Goal: Task Accomplishment & Management: Manage account settings

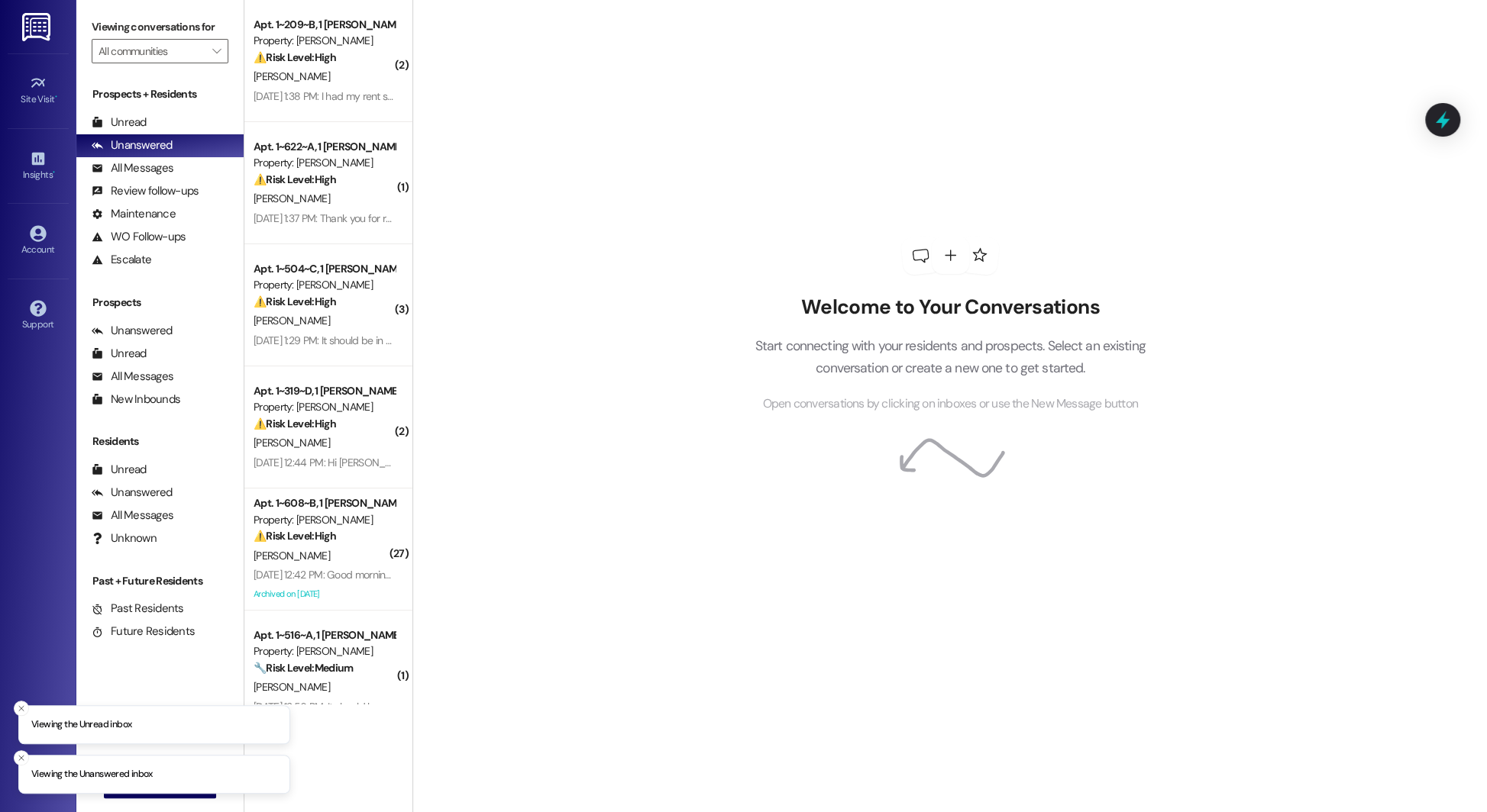
click at [33, 211] on div "Account Go to Account" at bounding box center [38, 241] width 61 height 75
click at [35, 242] on div "Account" at bounding box center [38, 249] width 77 height 15
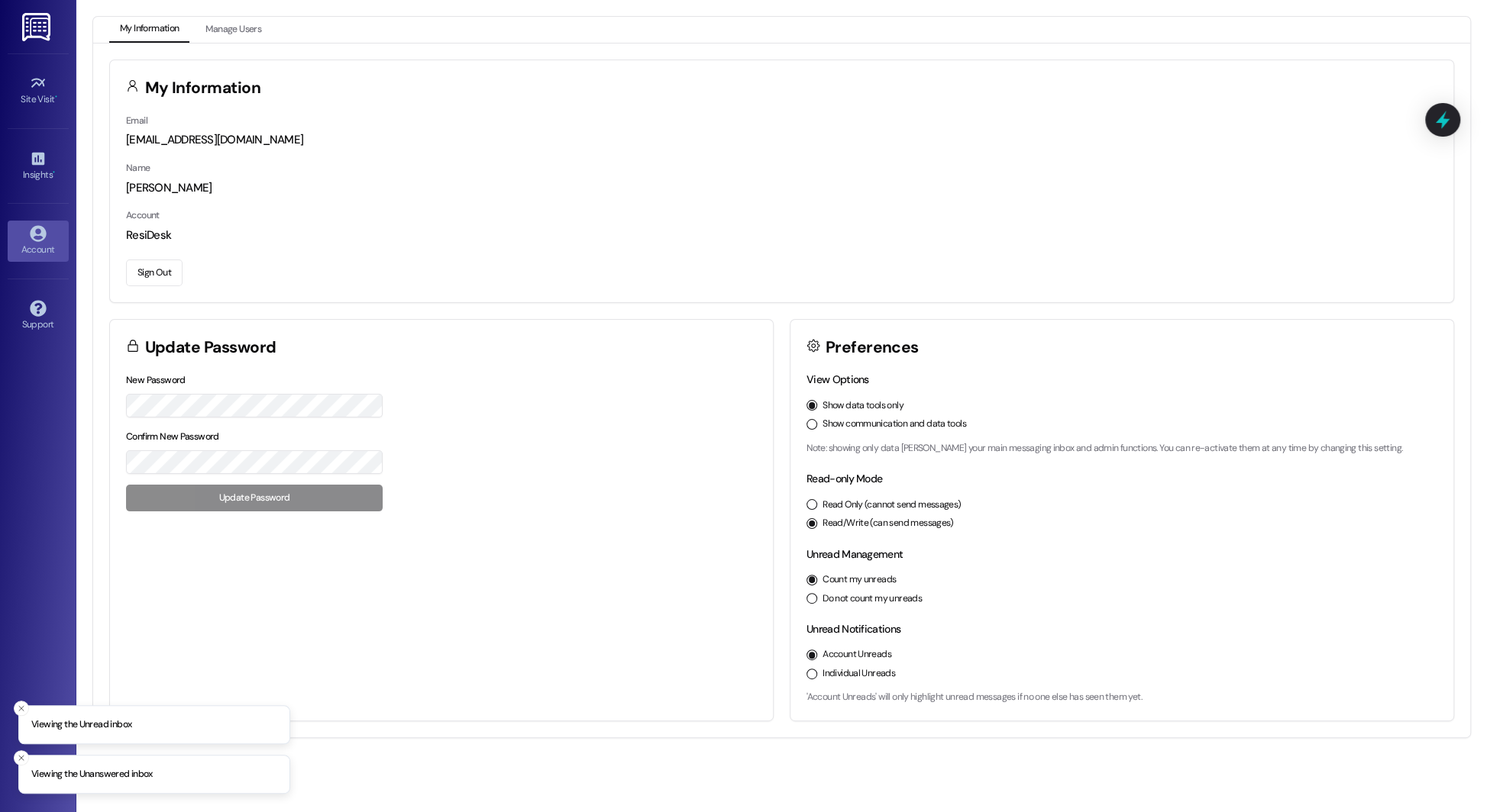
click at [145, 275] on button "Sign Out" at bounding box center [154, 273] width 57 height 27
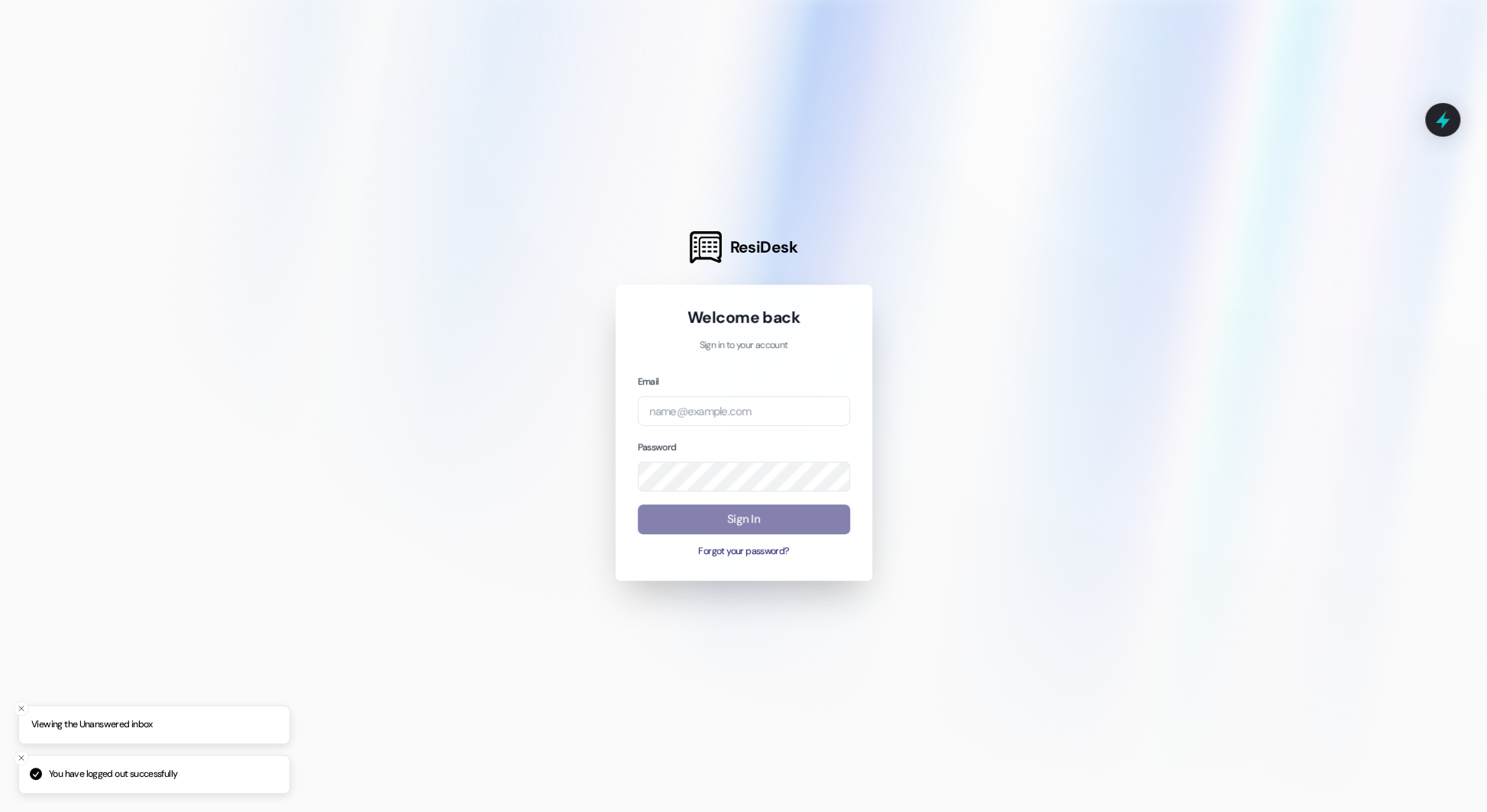
click at [688, 394] on div "Email" at bounding box center [744, 399] width 212 height 53
click at [690, 410] on input "email" at bounding box center [744, 410] width 212 height 29
type input "[EMAIL_ADDRESS][DOMAIN_NAME]"
